Goal: Information Seeking & Learning: Check status

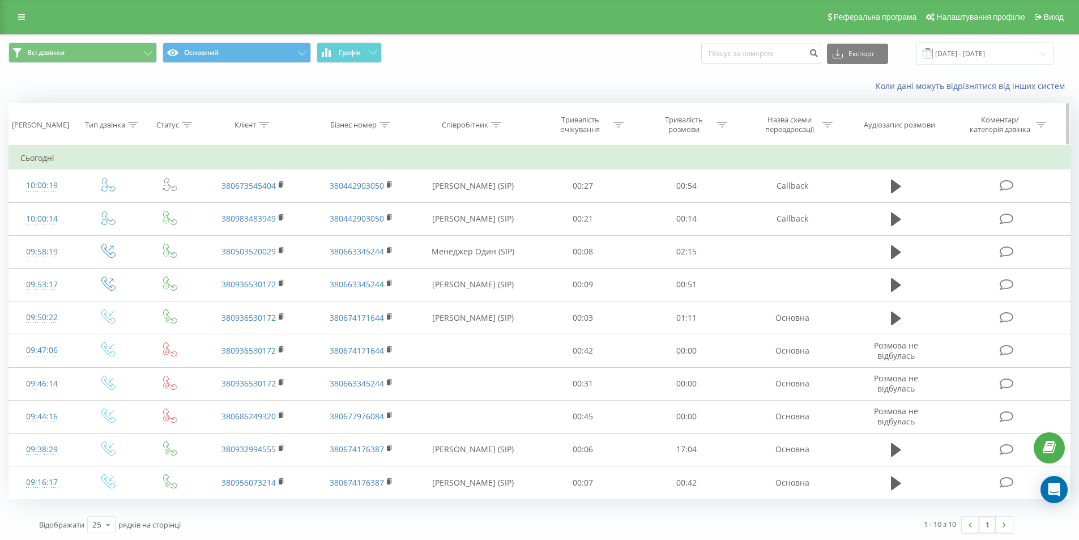
click at [497, 125] on icon at bounding box center [496, 125] width 10 height 6
click at [489, 201] on input "text" at bounding box center [473, 206] width 100 height 20
type input "[PERSON_NAME]"
drag, startPoint x: 490, startPoint y: 216, endPoint x: 506, endPoint y: 231, distance: 21.6
click at [506, 231] on span "OK" at bounding box center [498, 228] width 32 height 18
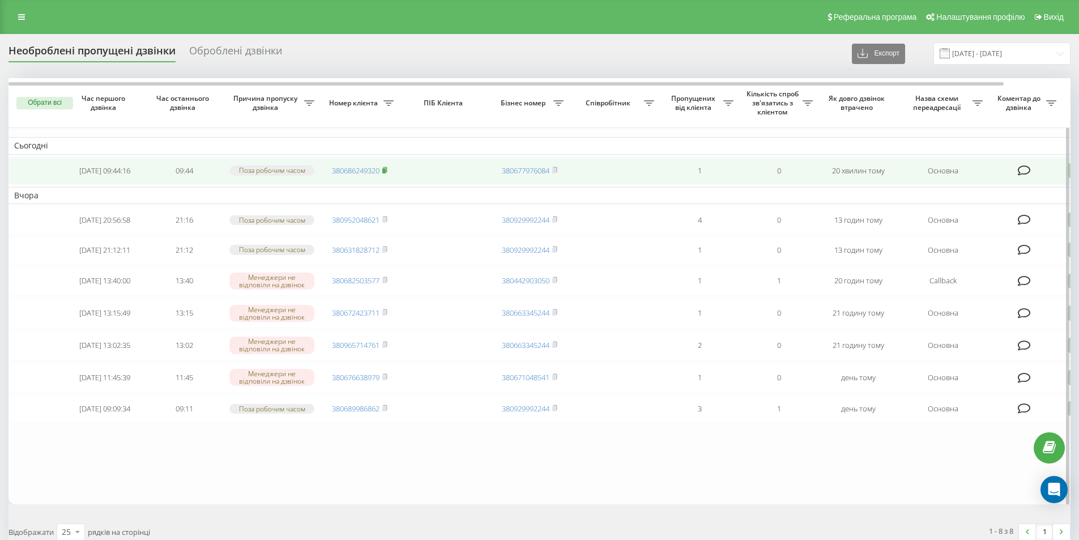
click at [384, 171] on rect at bounding box center [383, 170] width 3 height 5
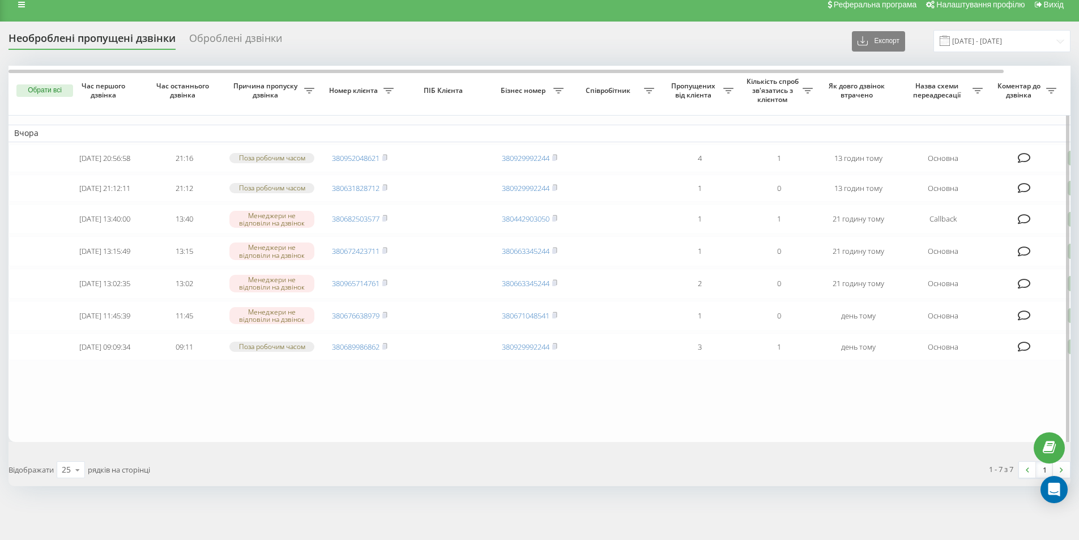
scroll to position [33, 0]
click at [485, 394] on table "Вчора 2025-09-18 20:56:58 21:16 Поза робочим часом 380952048621 380929992244 4 …" at bounding box center [574, 254] width 1133 height 376
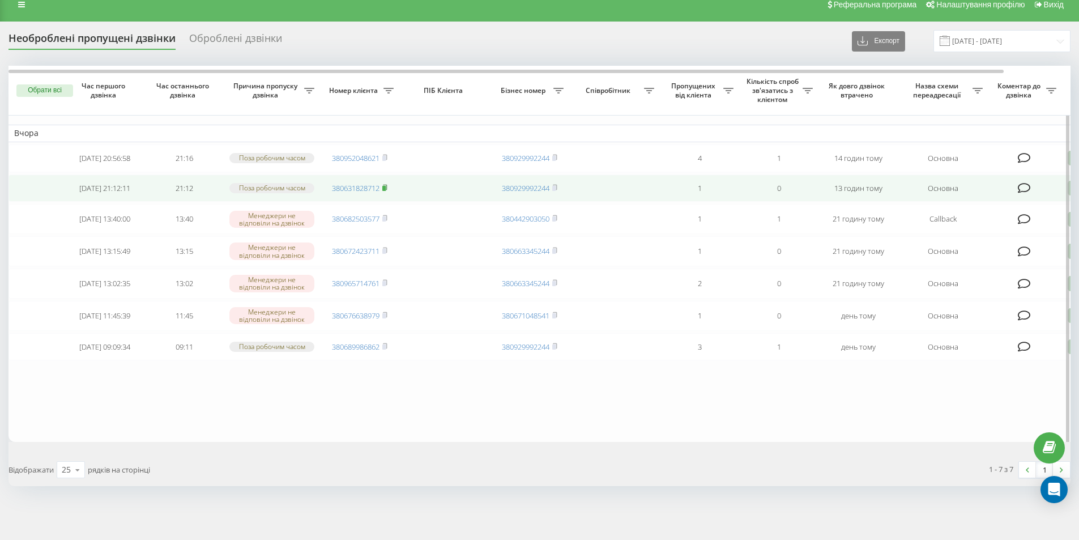
click at [386, 185] on rect at bounding box center [383, 187] width 3 height 5
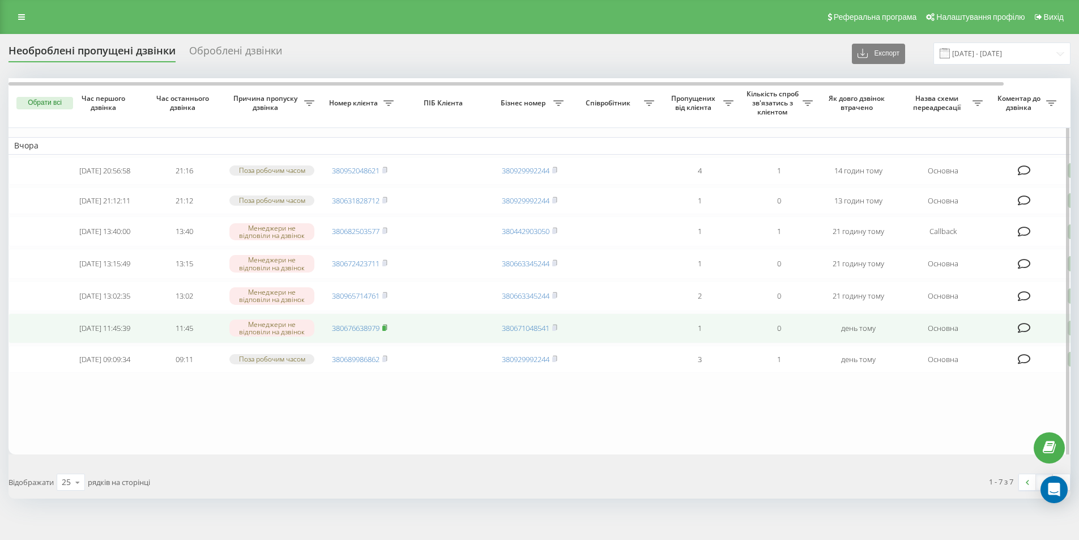
click at [385, 331] on rect at bounding box center [383, 328] width 3 height 5
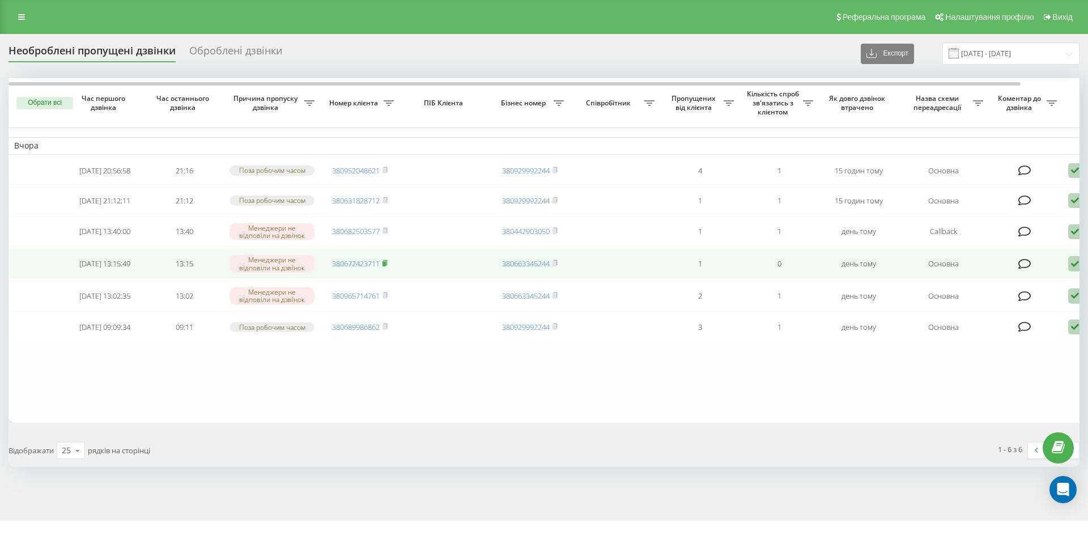
click at [387, 266] on icon at bounding box center [384, 262] width 5 height 7
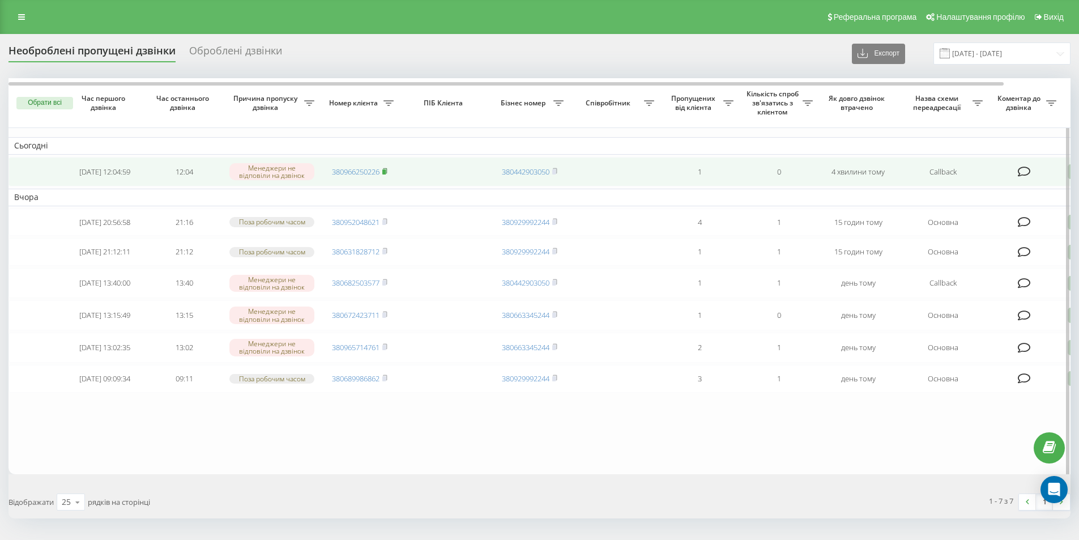
click at [385, 171] on rect at bounding box center [383, 171] width 3 height 5
